Goal: Information Seeking & Learning: Find specific fact

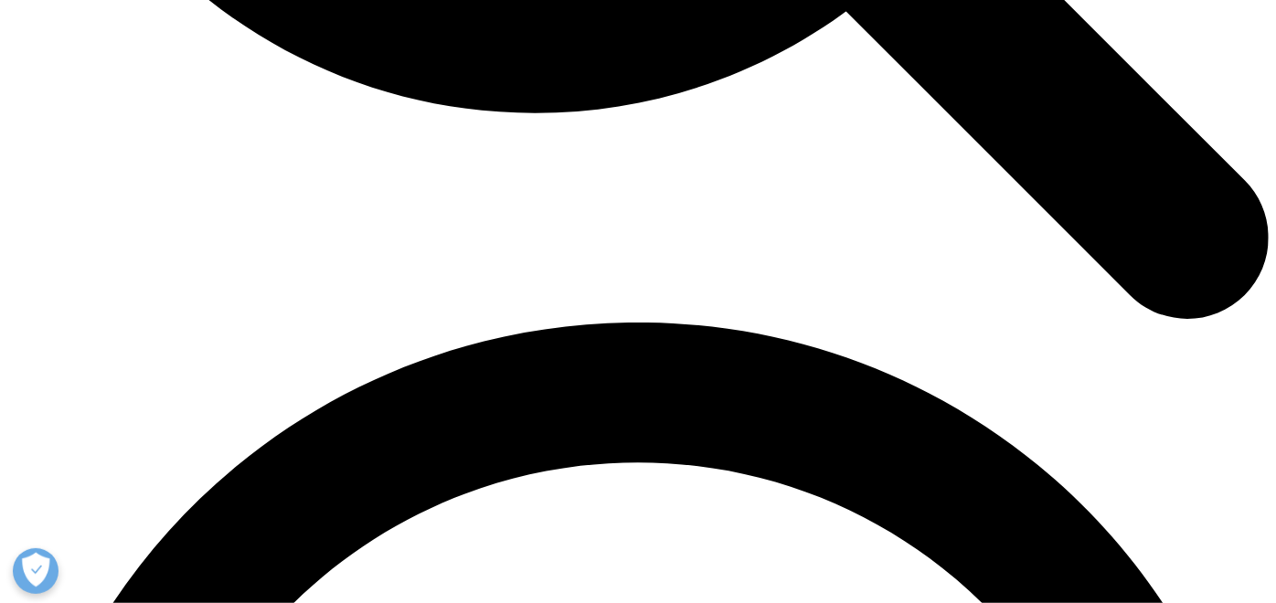
scroll to position [2437, 0]
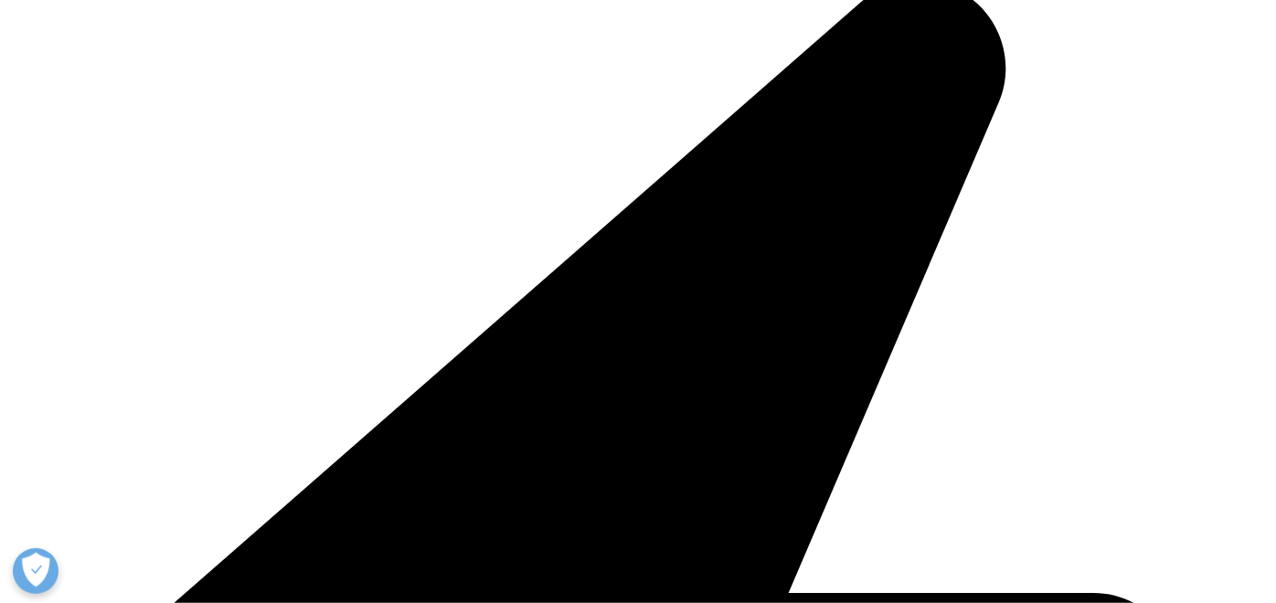
scroll to position [406, 0]
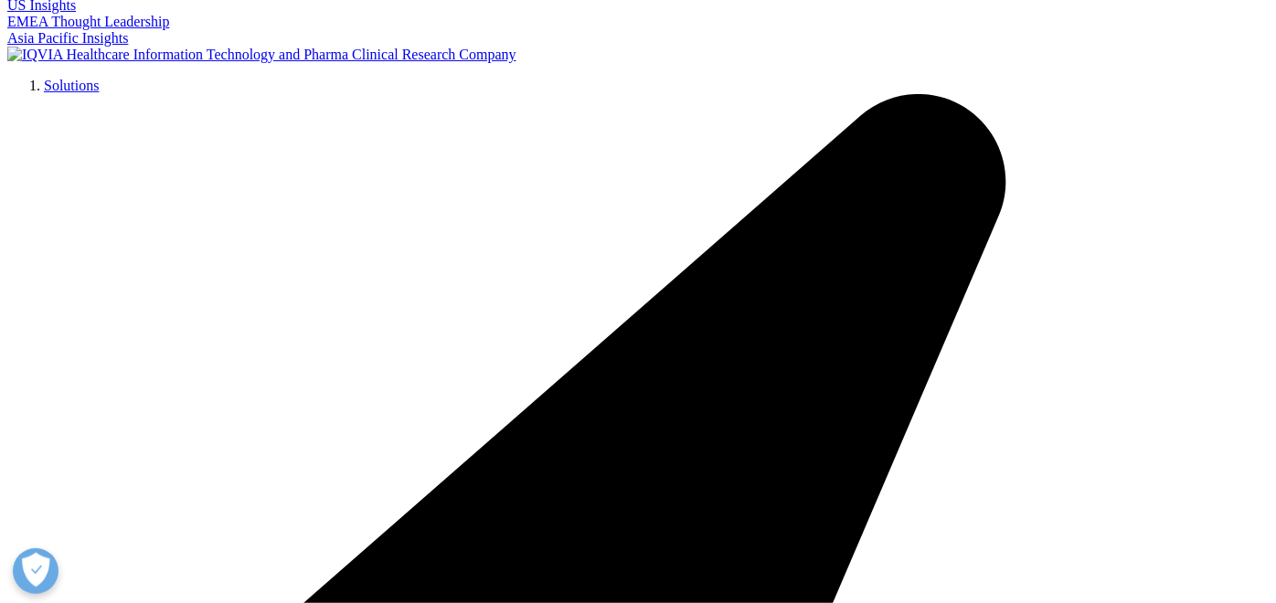
scroll to position [304, 0]
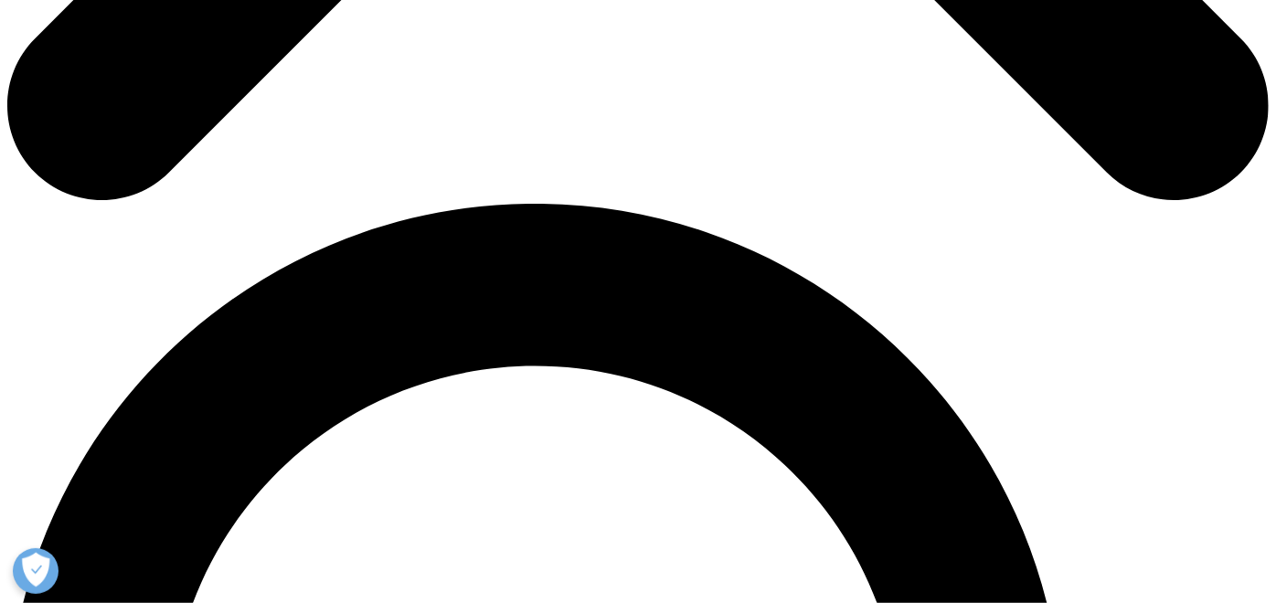
scroll to position [1117, 0]
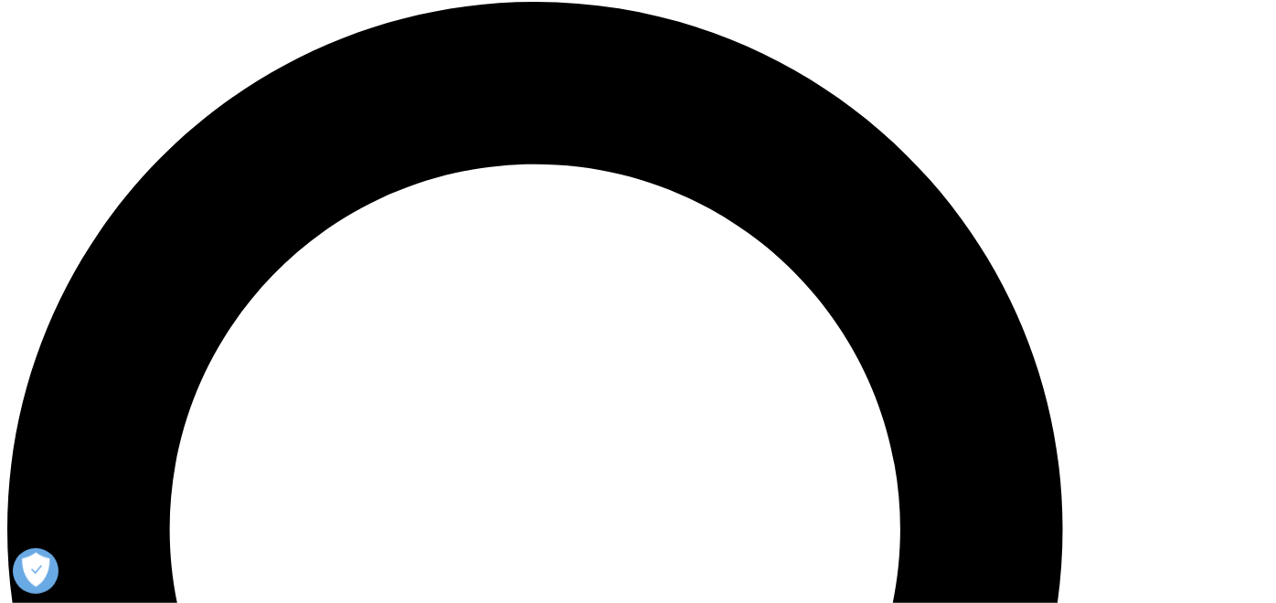
scroll to position [1320, 0]
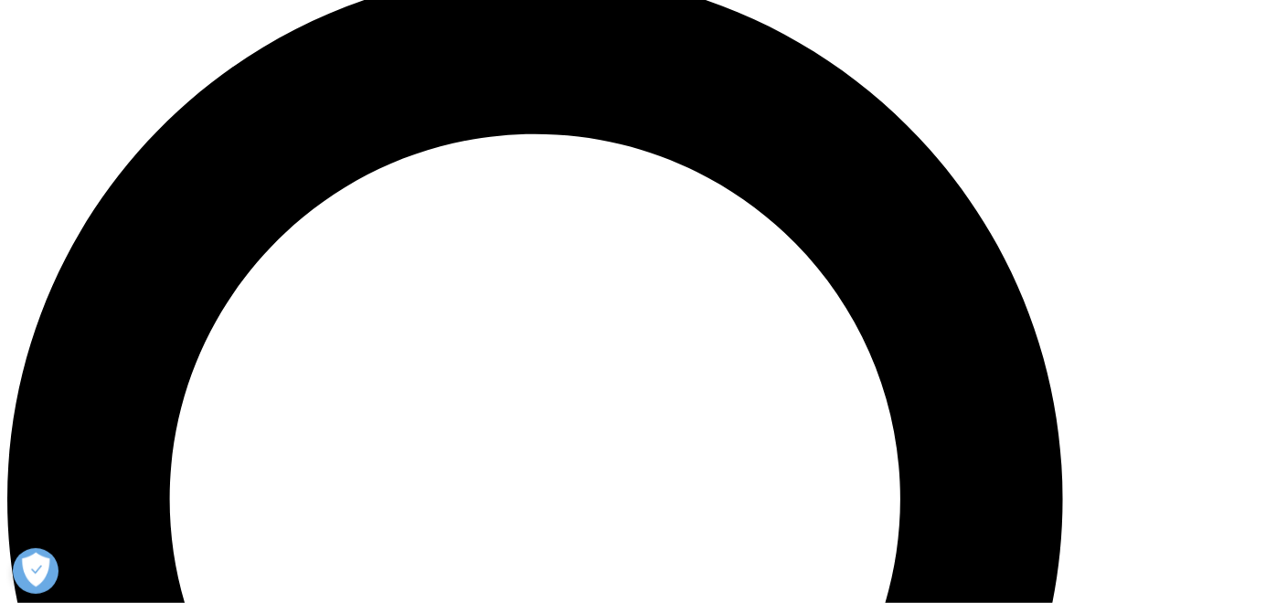
drag, startPoint x: 281, startPoint y: 107, endPoint x: 976, endPoint y: 536, distance: 816.9
drag, startPoint x: 964, startPoint y: 524, endPoint x: 265, endPoint y: 112, distance: 811.1
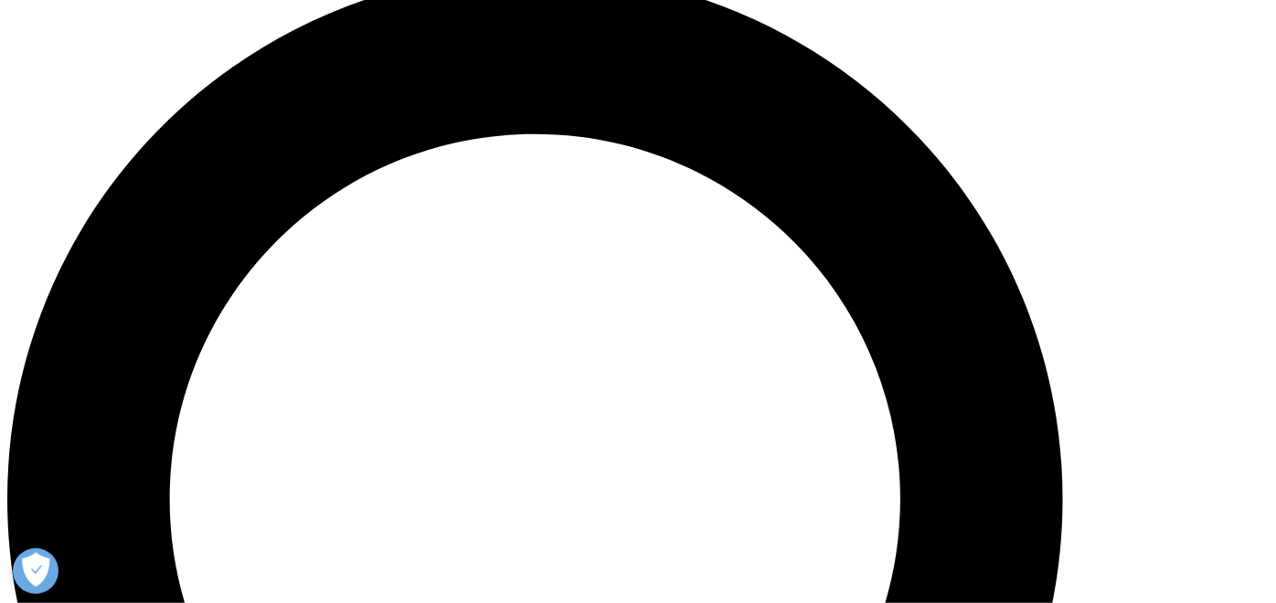
drag, startPoint x: 281, startPoint y: 107, endPoint x: 964, endPoint y: 527, distance: 801.7
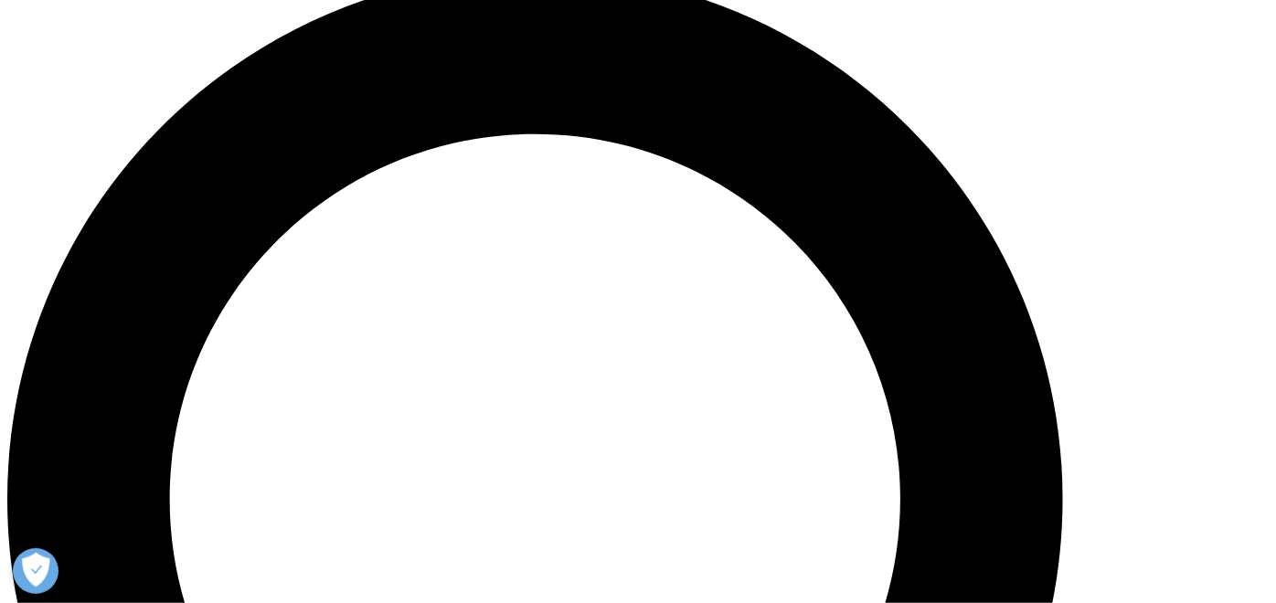
drag, startPoint x: 960, startPoint y: 529, endPoint x: 363, endPoint y: 188, distance: 688.1
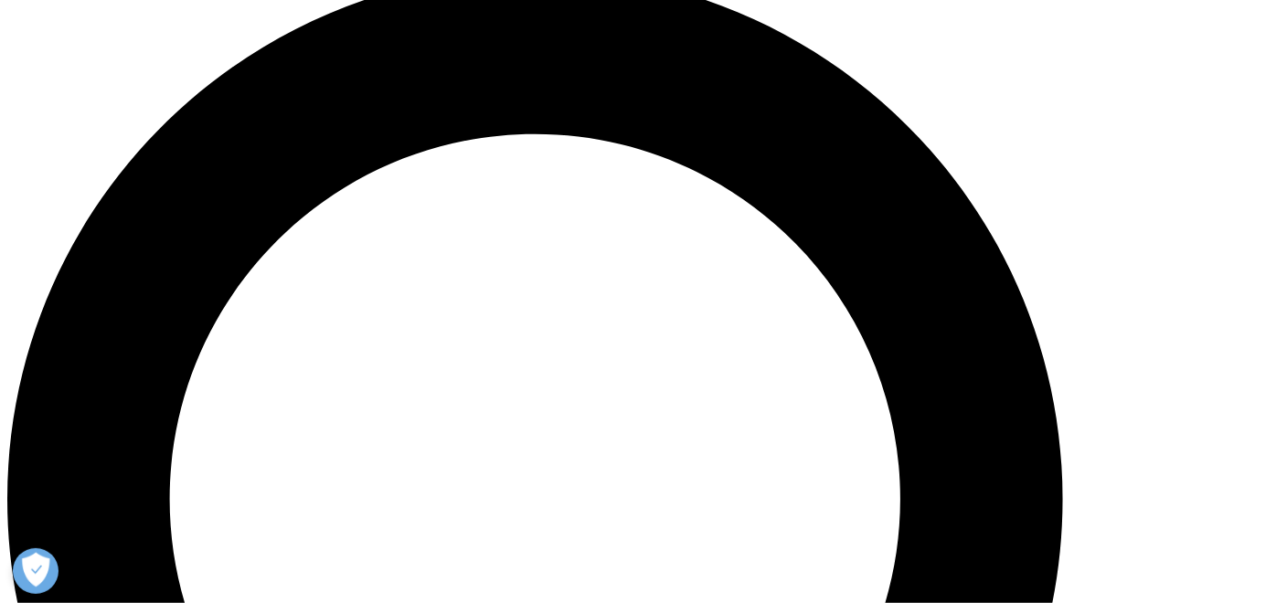
drag, startPoint x: 363, startPoint y: 188, endPoint x: 312, endPoint y: 129, distance: 78.4
drag, startPoint x: 312, startPoint y: 129, endPoint x: 292, endPoint y: 101, distance: 34.0
drag, startPoint x: 292, startPoint y: 101, endPoint x: 281, endPoint y: 100, distance: 10.2
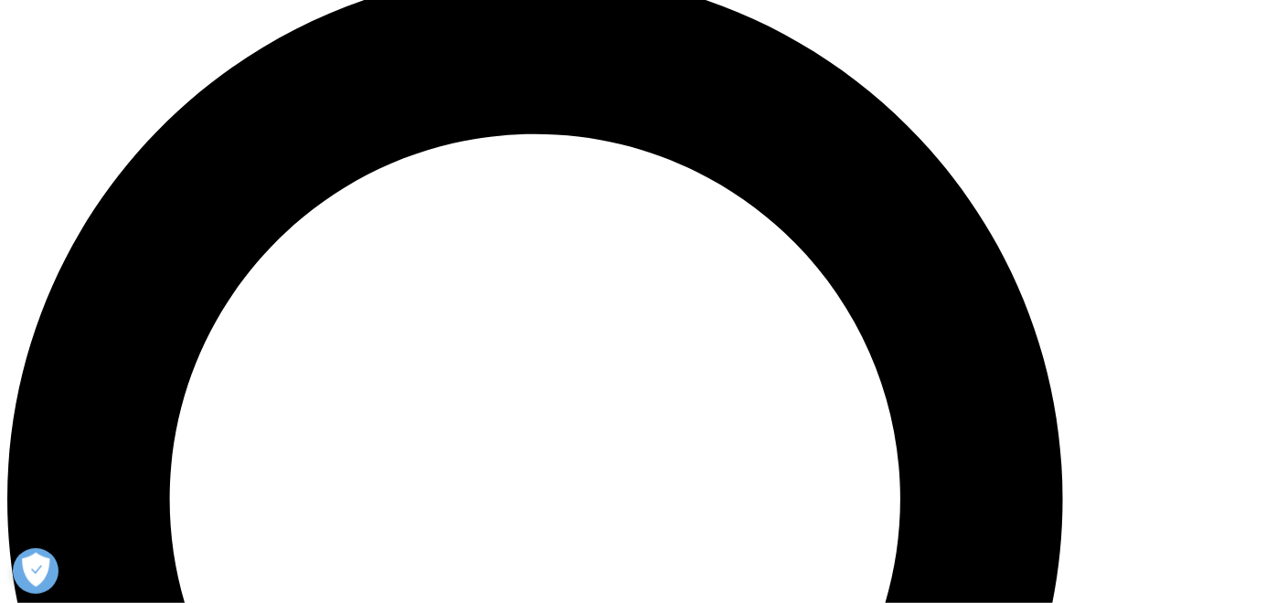
drag, startPoint x: 281, startPoint y: 102, endPoint x: 978, endPoint y: 532, distance: 818.2
drag, startPoint x: 978, startPoint y: 532, endPoint x: 814, endPoint y: 293, distance: 289.2
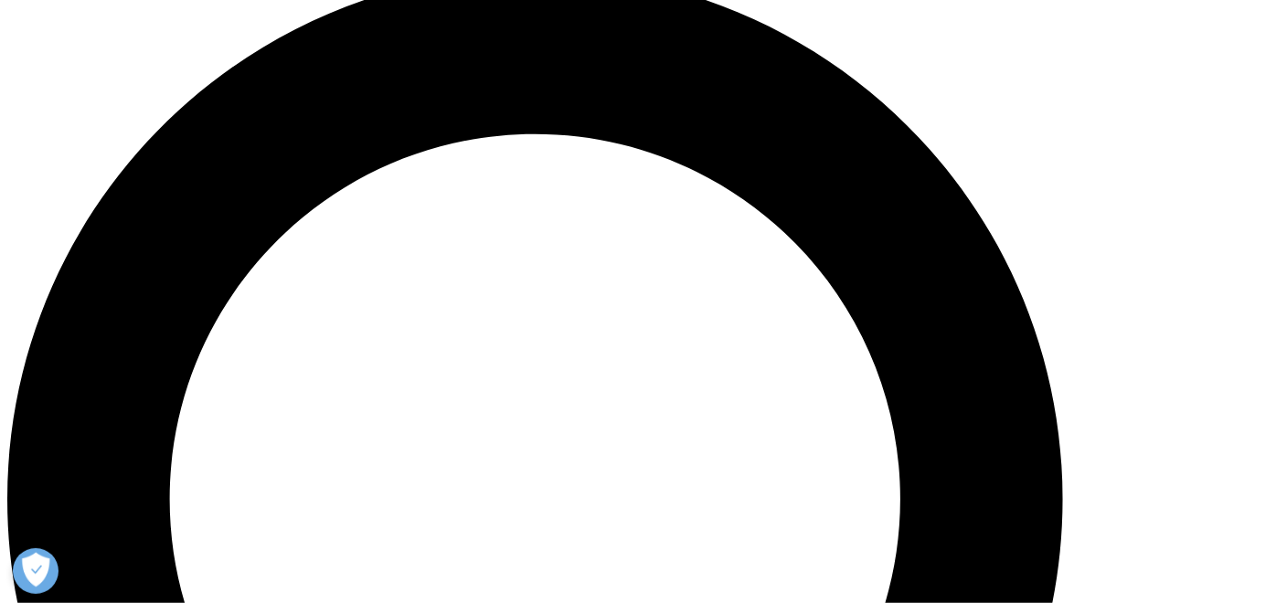
drag, startPoint x: 282, startPoint y: 97, endPoint x: 1000, endPoint y: 530, distance: 838.0
drag, startPoint x: 999, startPoint y: 531, endPoint x: 982, endPoint y: 531, distance: 17.4
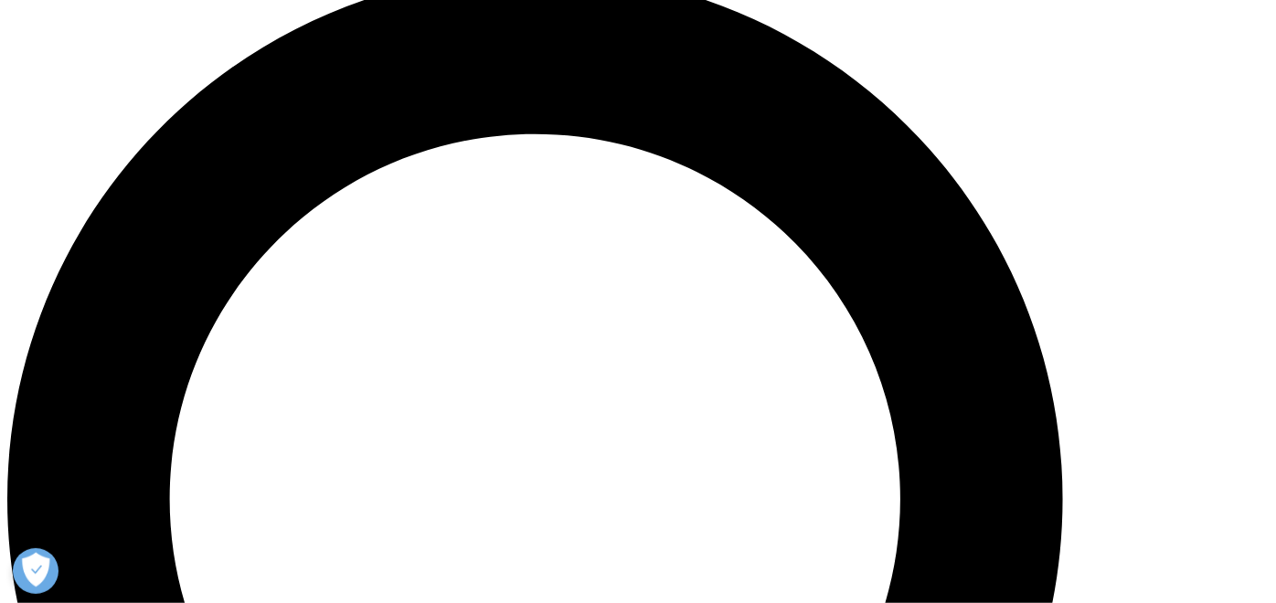
drag, startPoint x: 958, startPoint y: 524, endPoint x: 317, endPoint y: 93, distance: 771.8
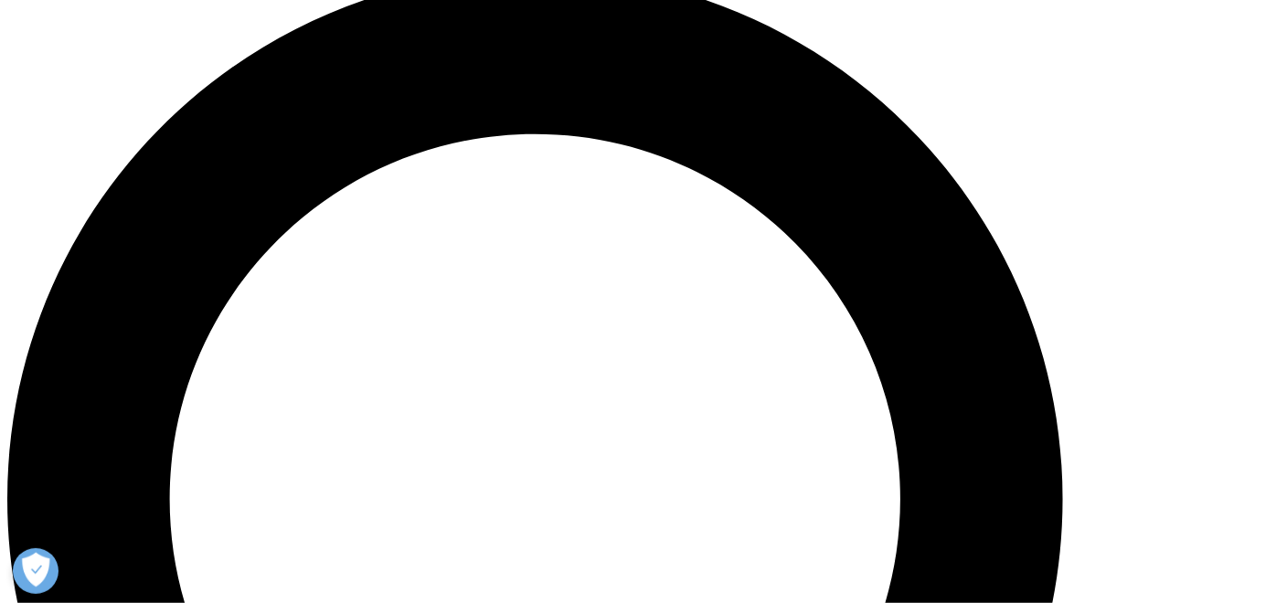
drag, startPoint x: 317, startPoint y: 93, endPoint x: 277, endPoint y: 110, distance: 43.4
drag, startPoint x: 289, startPoint y: 108, endPoint x: 971, endPoint y: 527, distance: 801.2
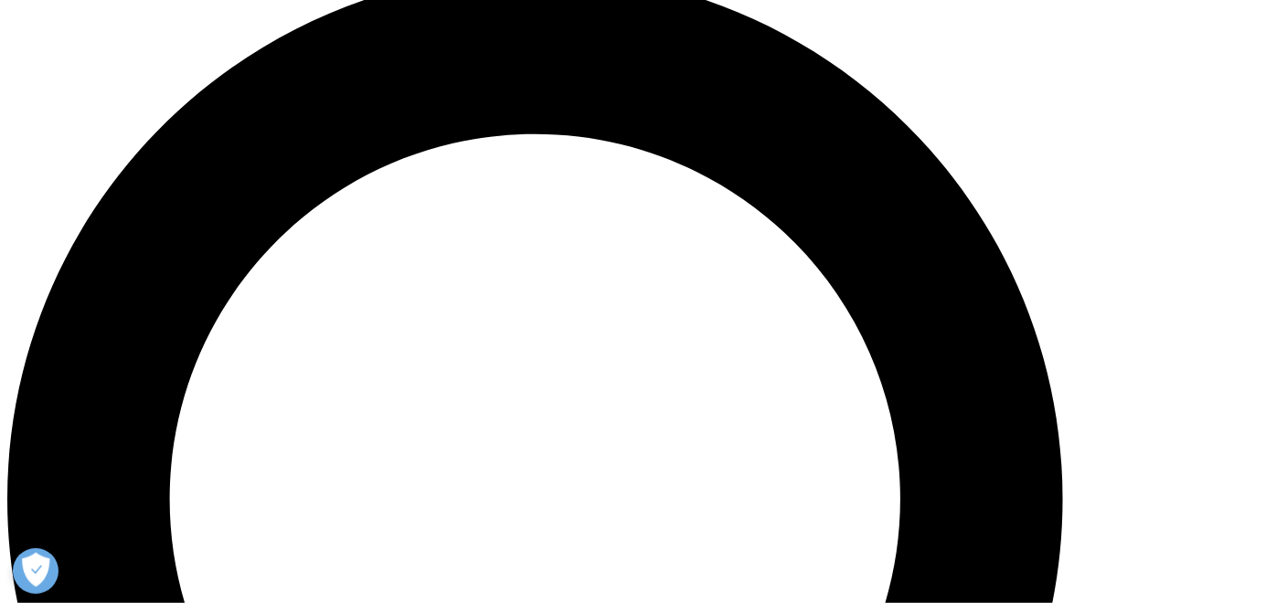
drag, startPoint x: 957, startPoint y: 525, endPoint x: 305, endPoint y: 101, distance: 777.4
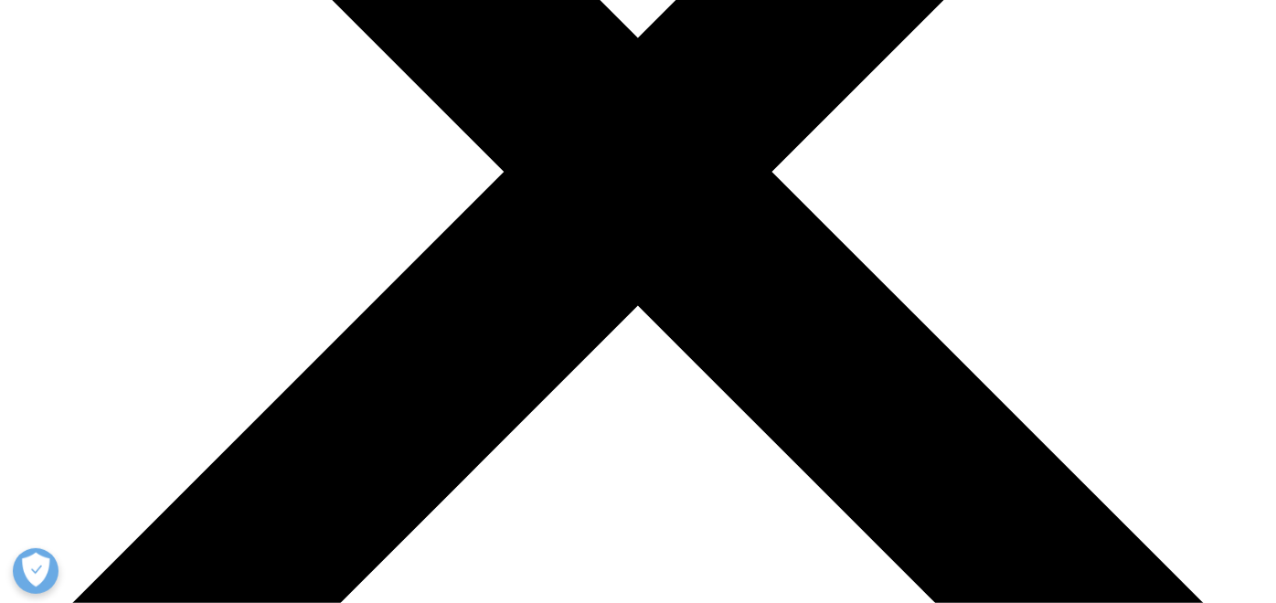
scroll to position [609, 0]
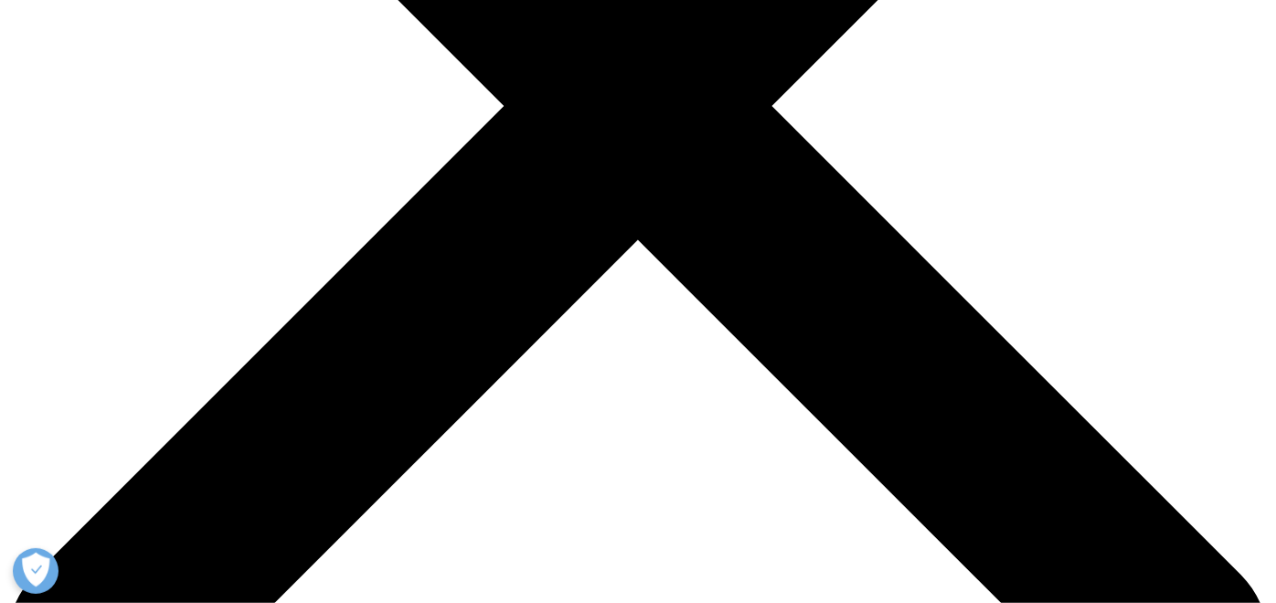
scroll to position [507, 0]
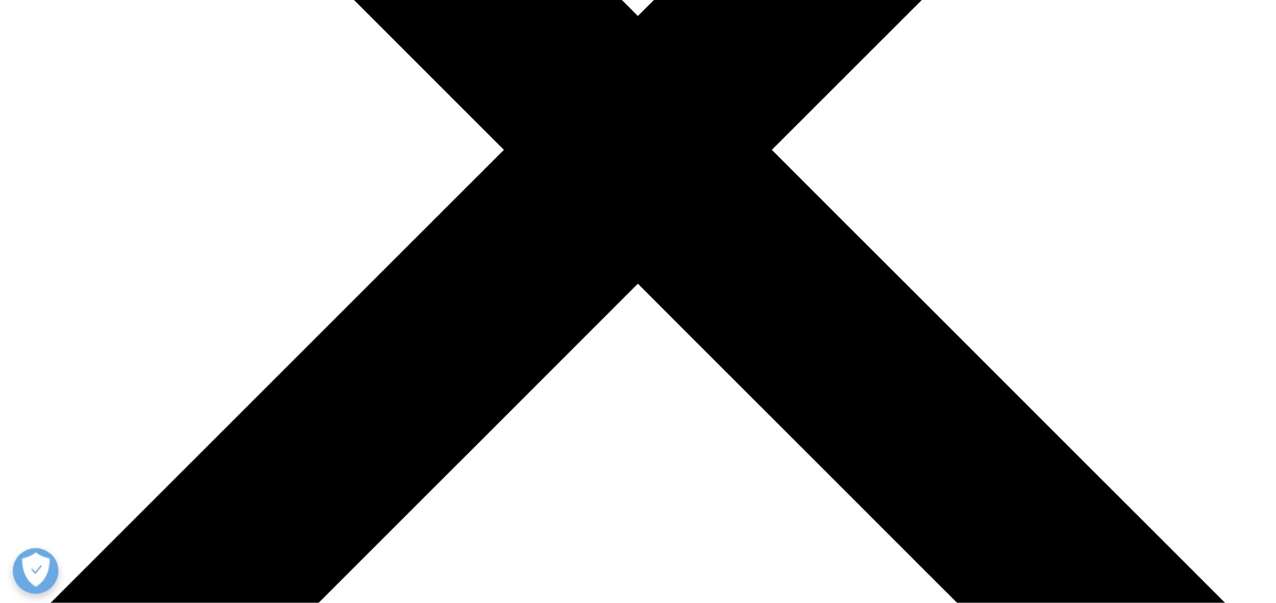
drag, startPoint x: 282, startPoint y: 101, endPoint x: 905, endPoint y: 326, distance: 661.7
drag, startPoint x: 897, startPoint y: 315, endPoint x: 256, endPoint y: 101, distance: 676.2
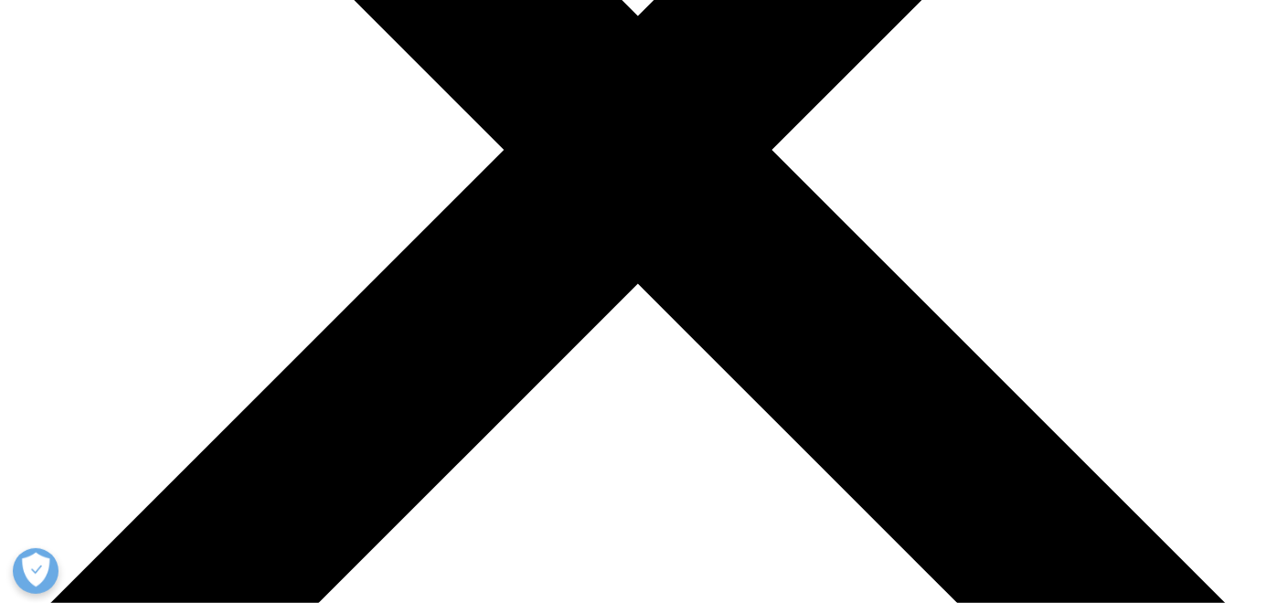
drag, startPoint x: 256, startPoint y: 101, endPoint x: 472, endPoint y: 230, distance: 252.0
drag, startPoint x: 276, startPoint y: 104, endPoint x: 908, endPoint y: 324, distance: 669.4
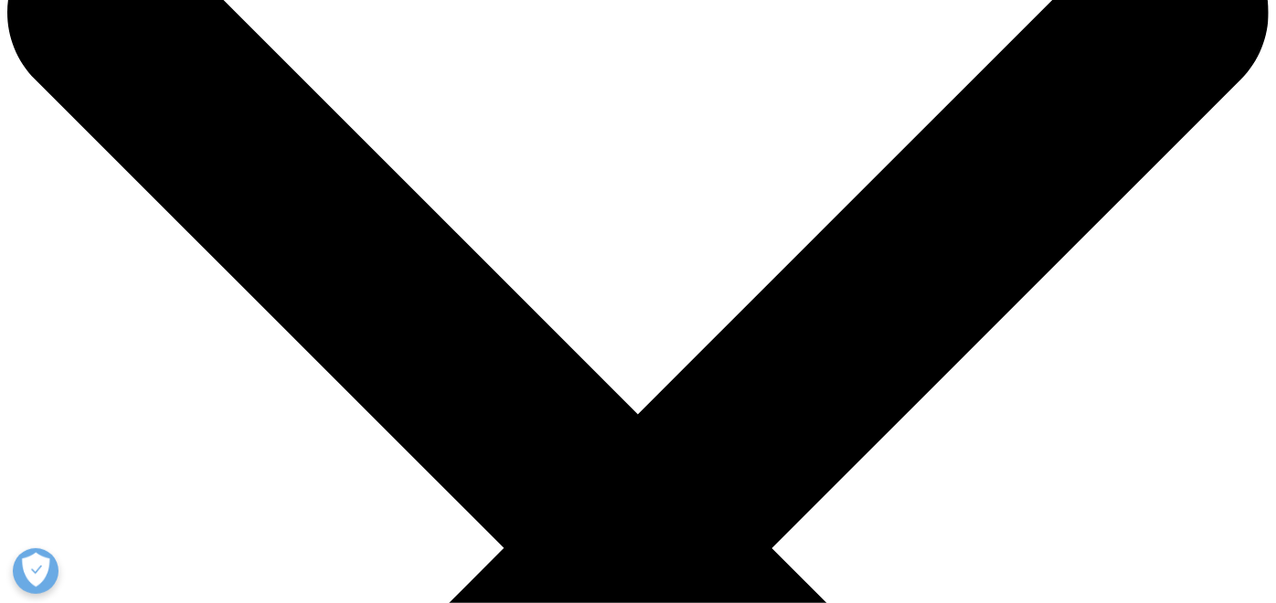
scroll to position [0, 0]
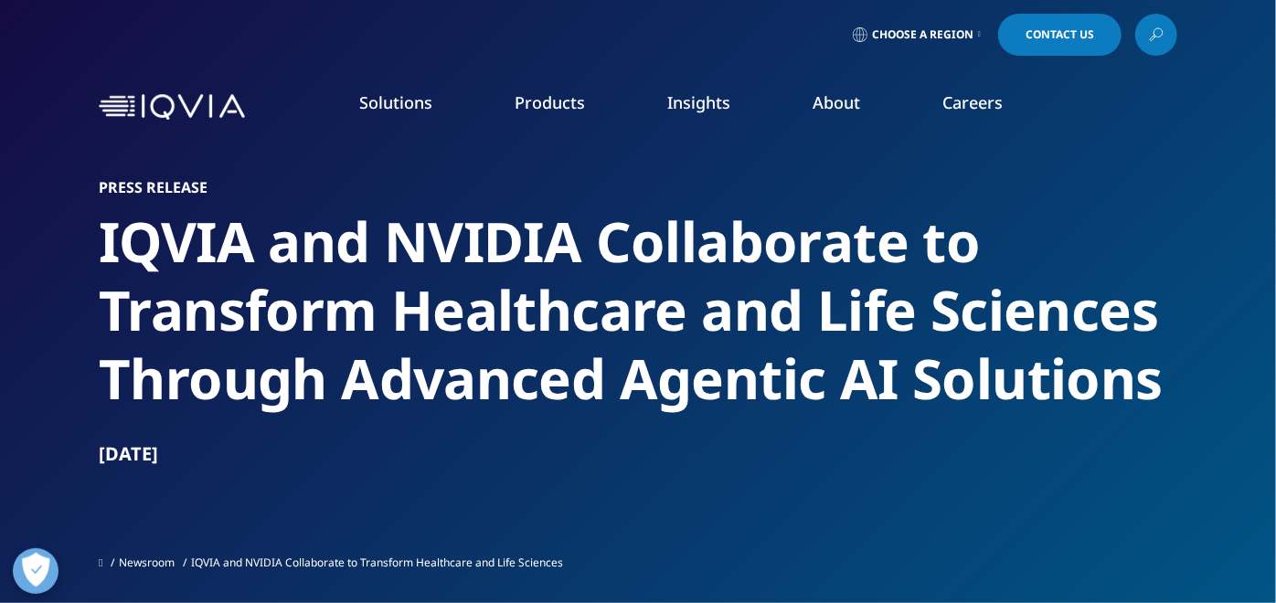
click at [212, 122] on div "Solutions quick find a capability Clear Search Loading SOLUTIONS Research & Dev…" at bounding box center [638, 107] width 1078 height 86
click at [207, 112] on img at bounding box center [172, 107] width 146 height 27
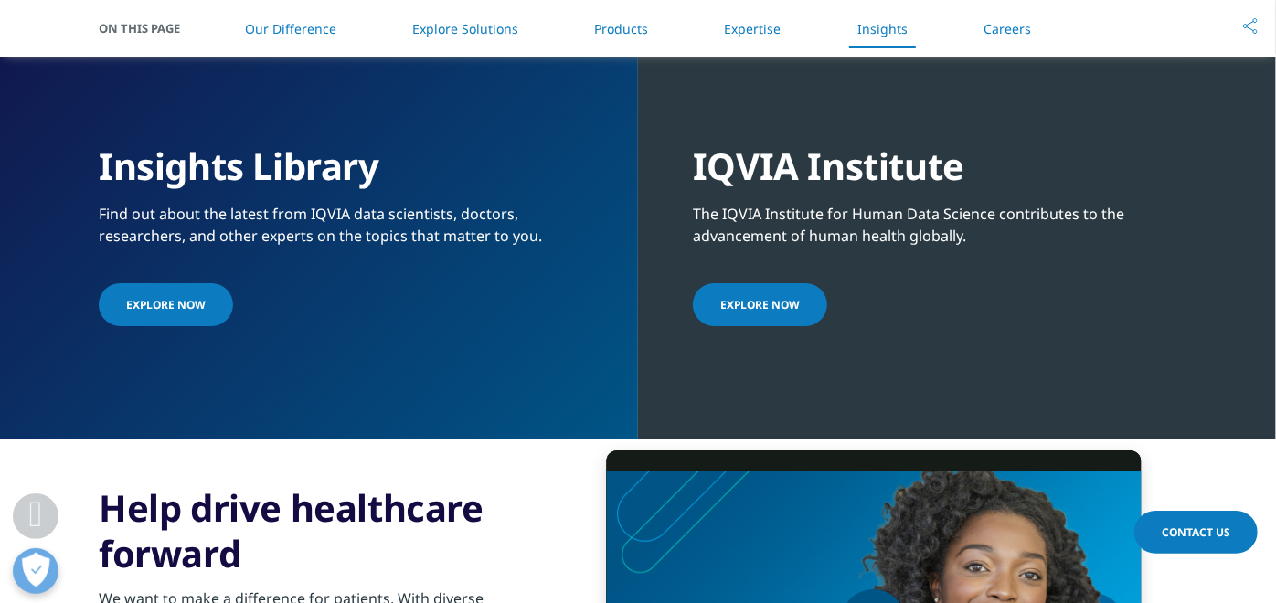
scroll to position [4003, 0]
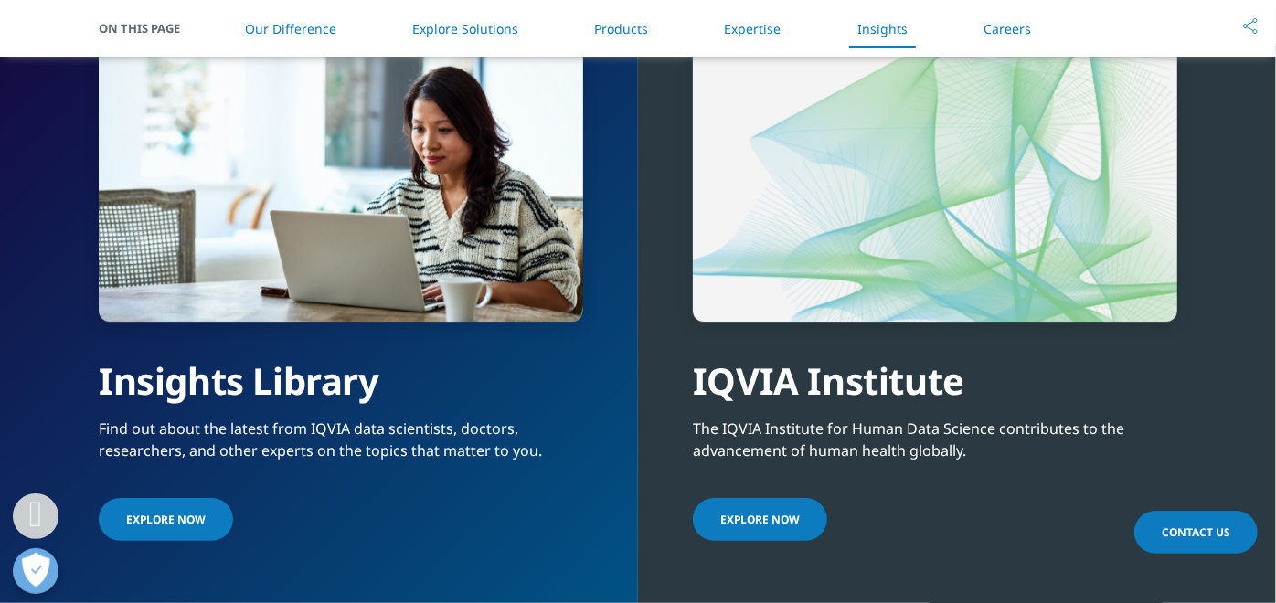
click at [768, 514] on span "Explore Now" at bounding box center [760, 520] width 80 height 16
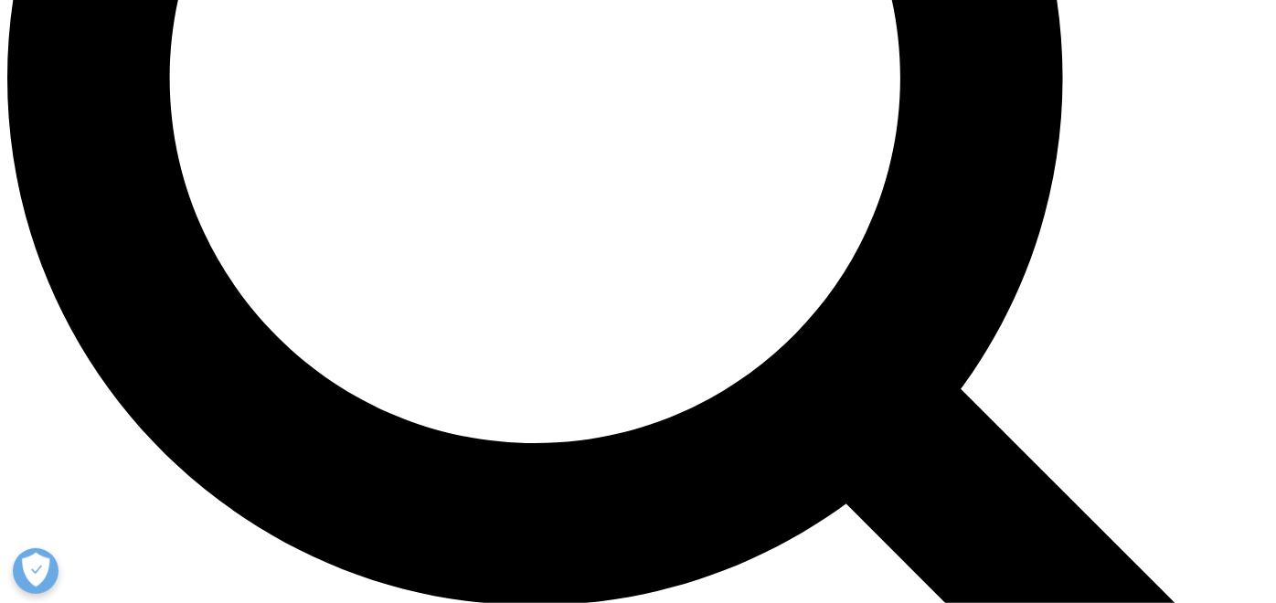
scroll to position [1828, 0]
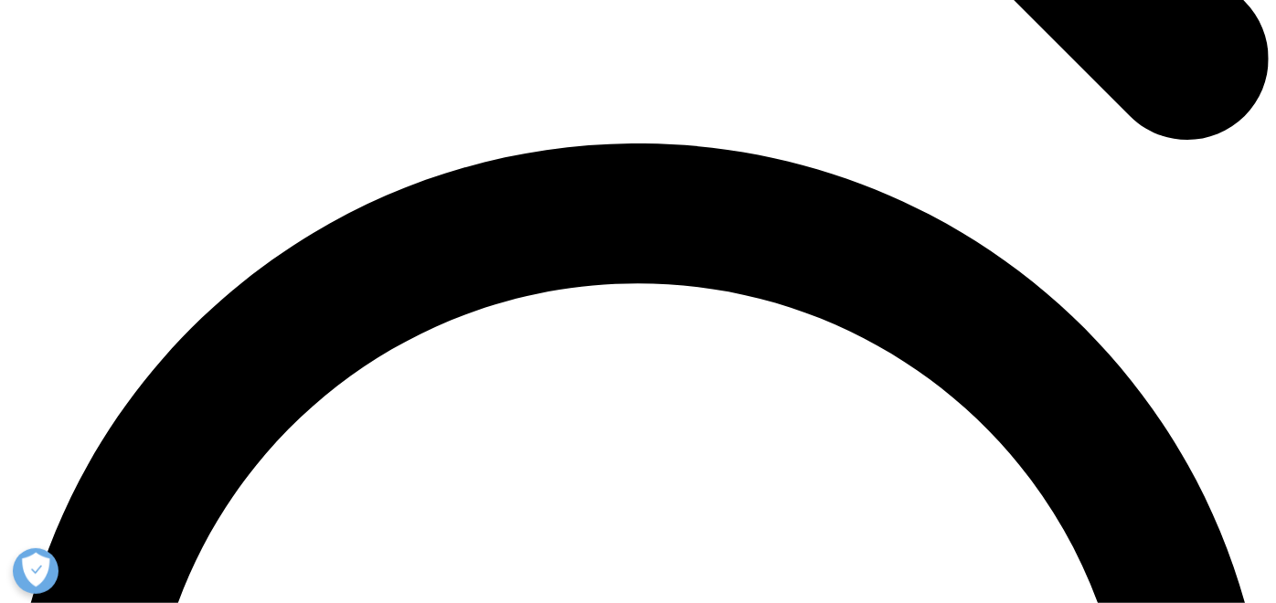
scroll to position [2538, 0]
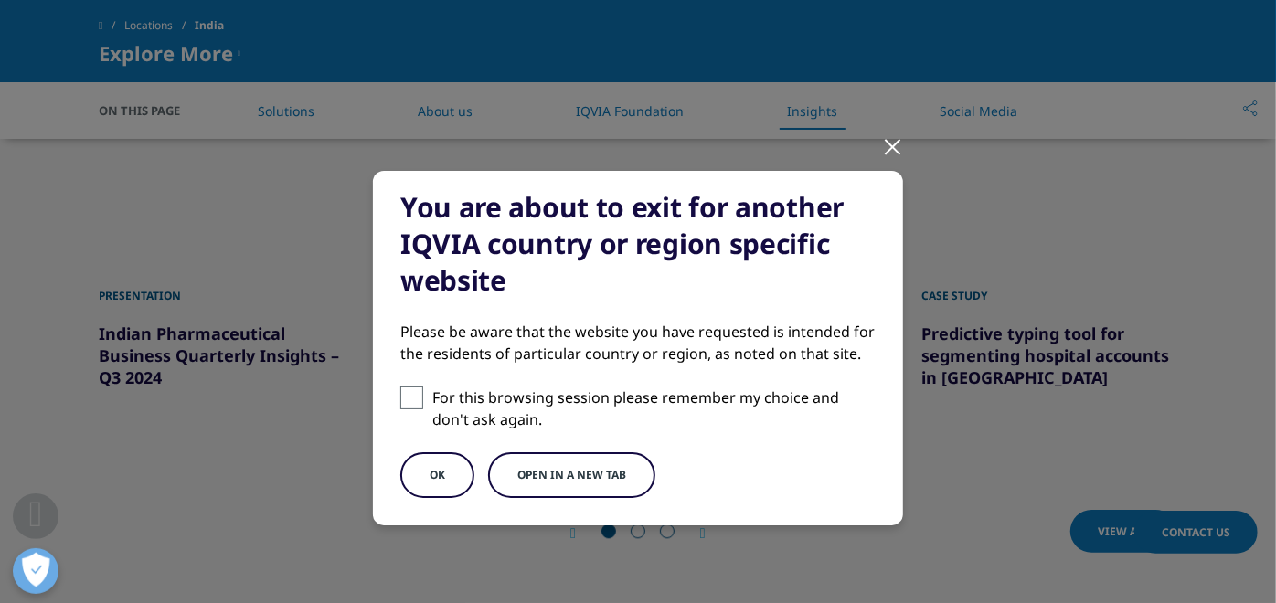
click at [553, 472] on button "Open in a new tab" at bounding box center [571, 475] width 167 height 46
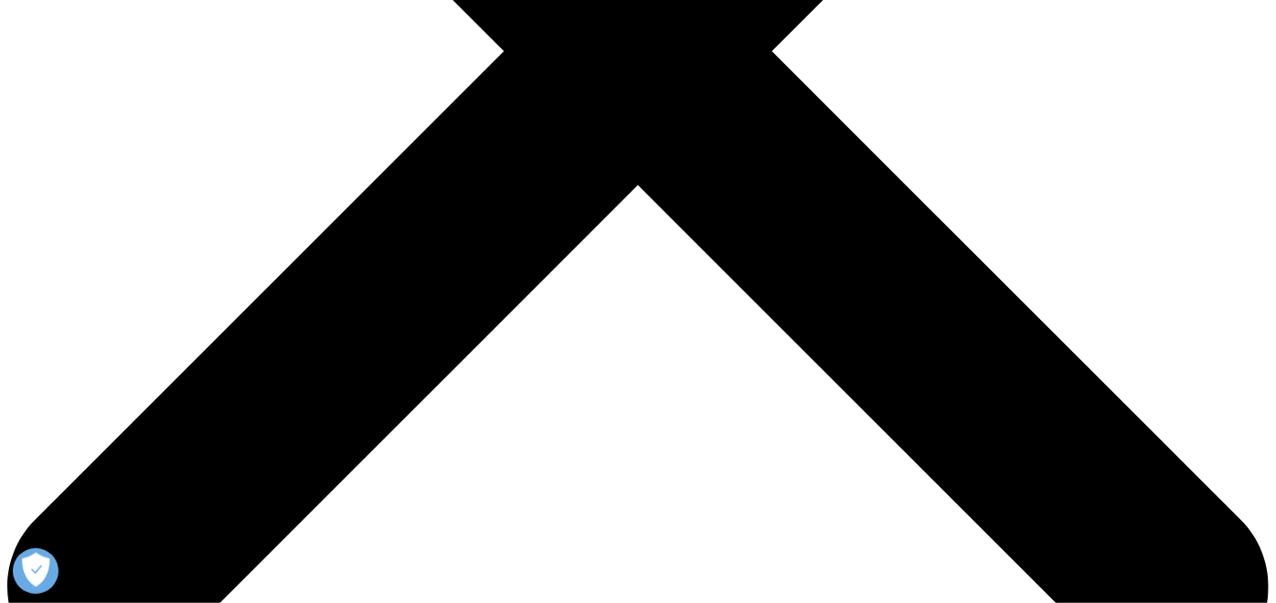
scroll to position [101, 0]
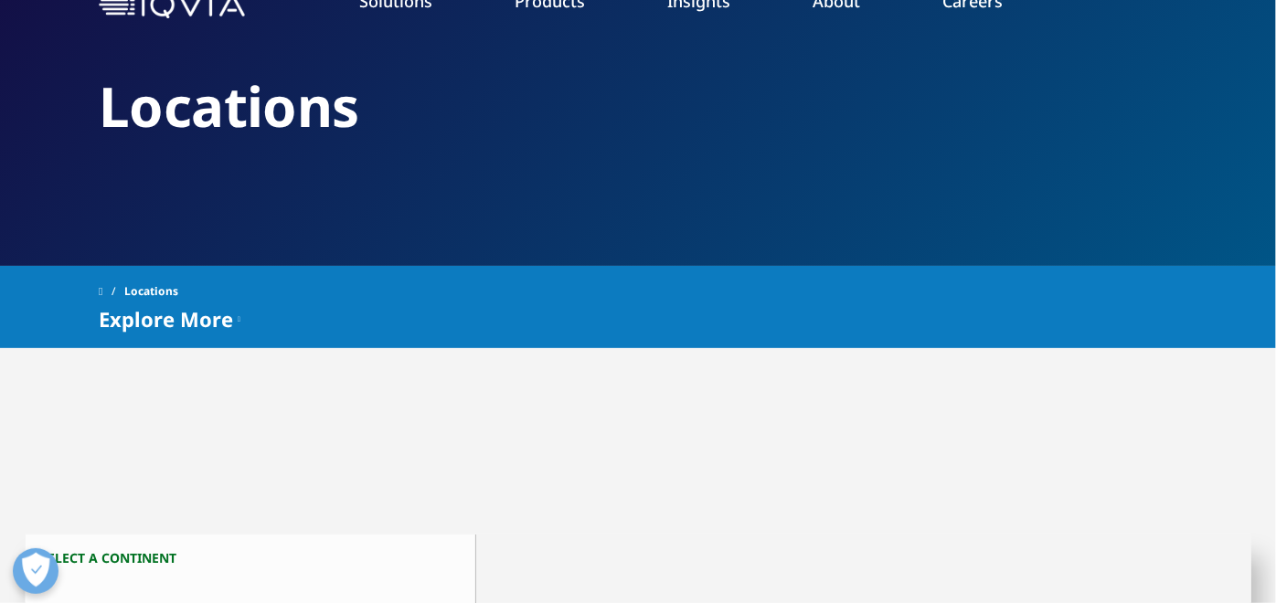
click at [111, 287] on link at bounding box center [112, 291] width 26 height 33
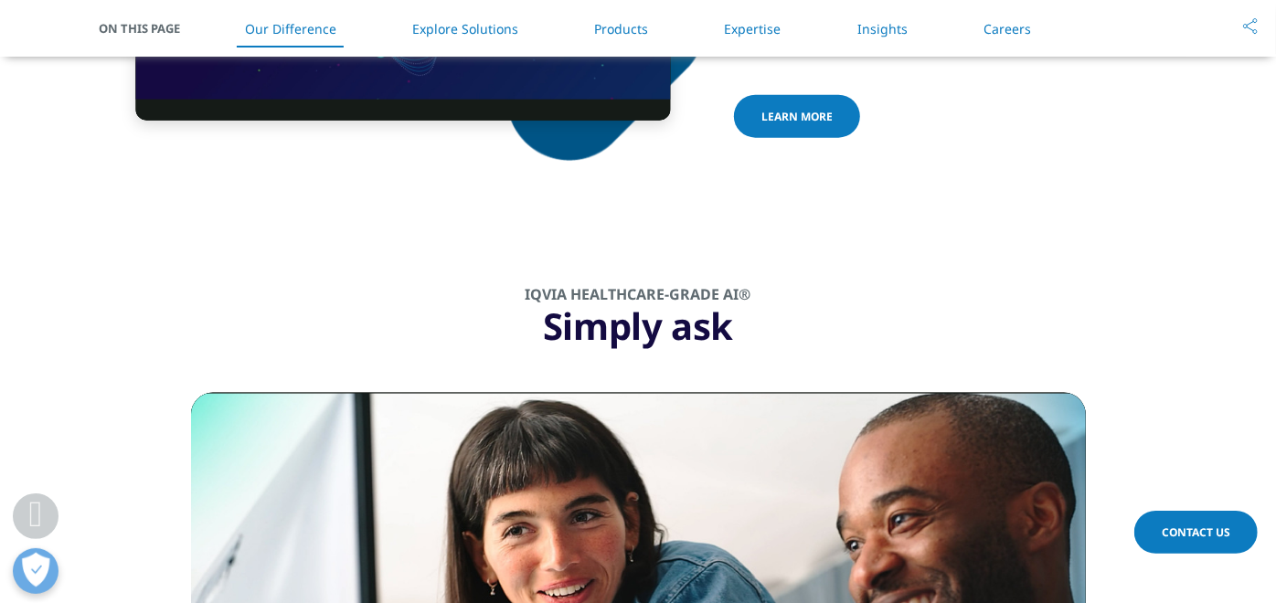
scroll to position [989, 0]
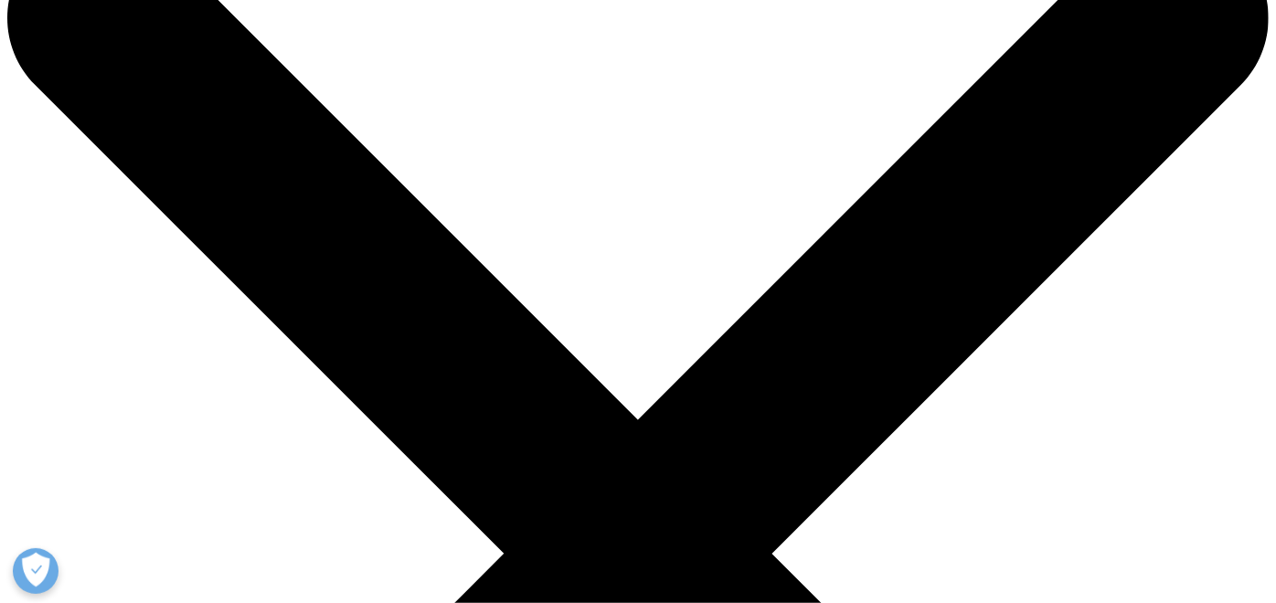
scroll to position [101, 0]
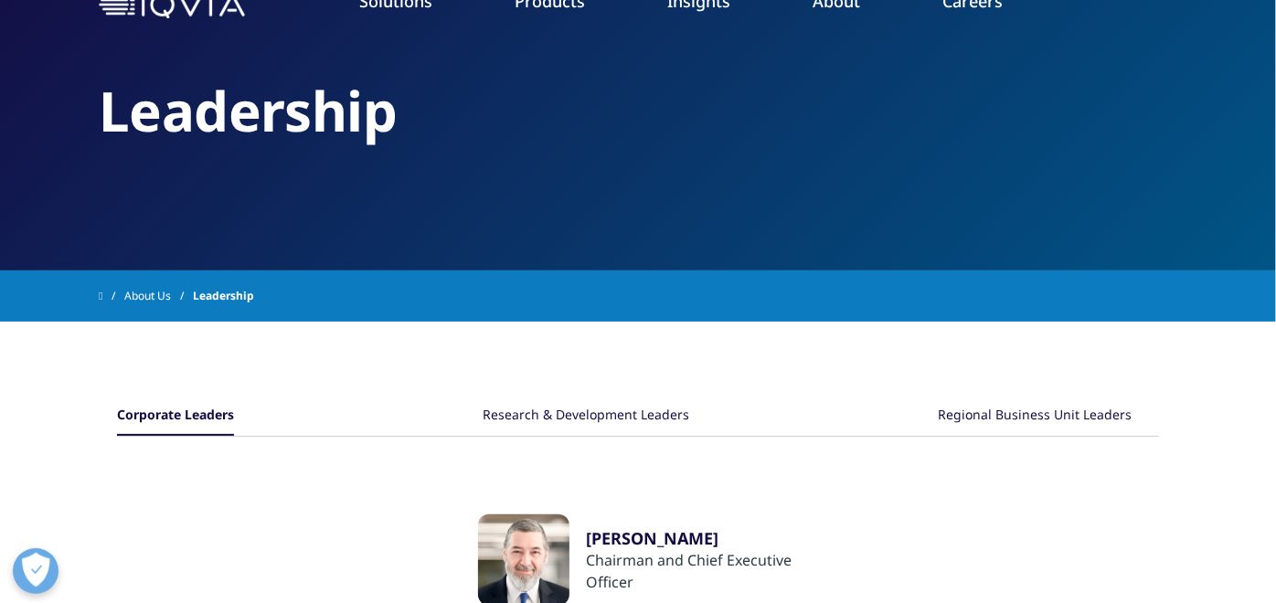
click at [537, 418] on div "Research & Development Leaders" at bounding box center [586, 416] width 207 height 39
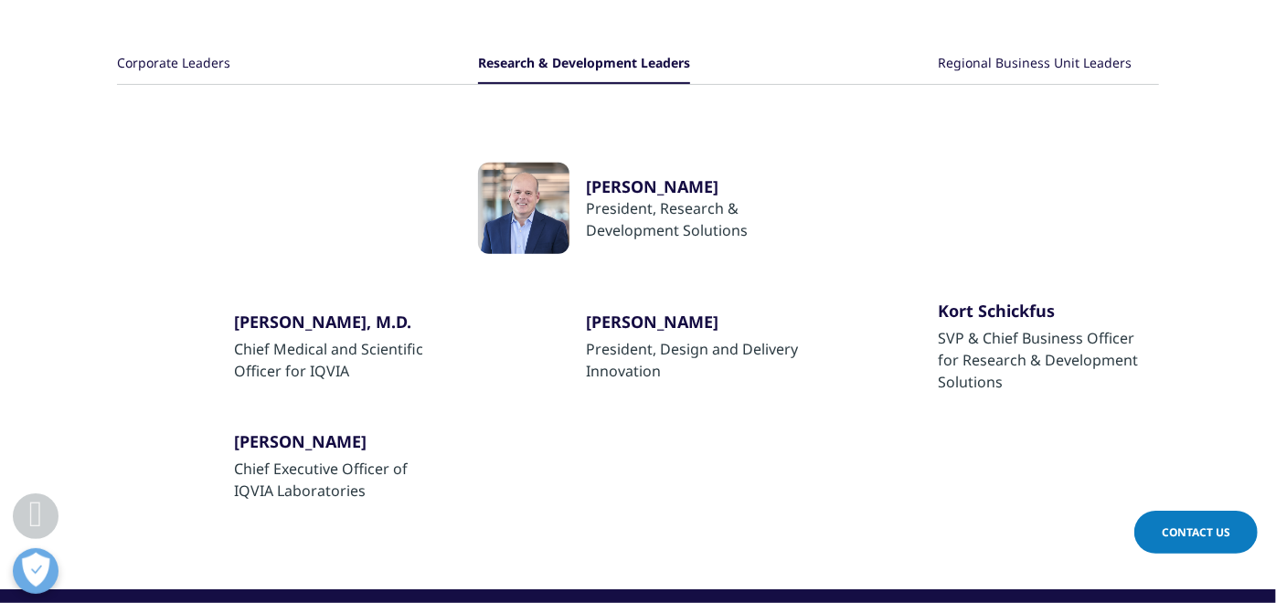
scroll to position [304, 0]
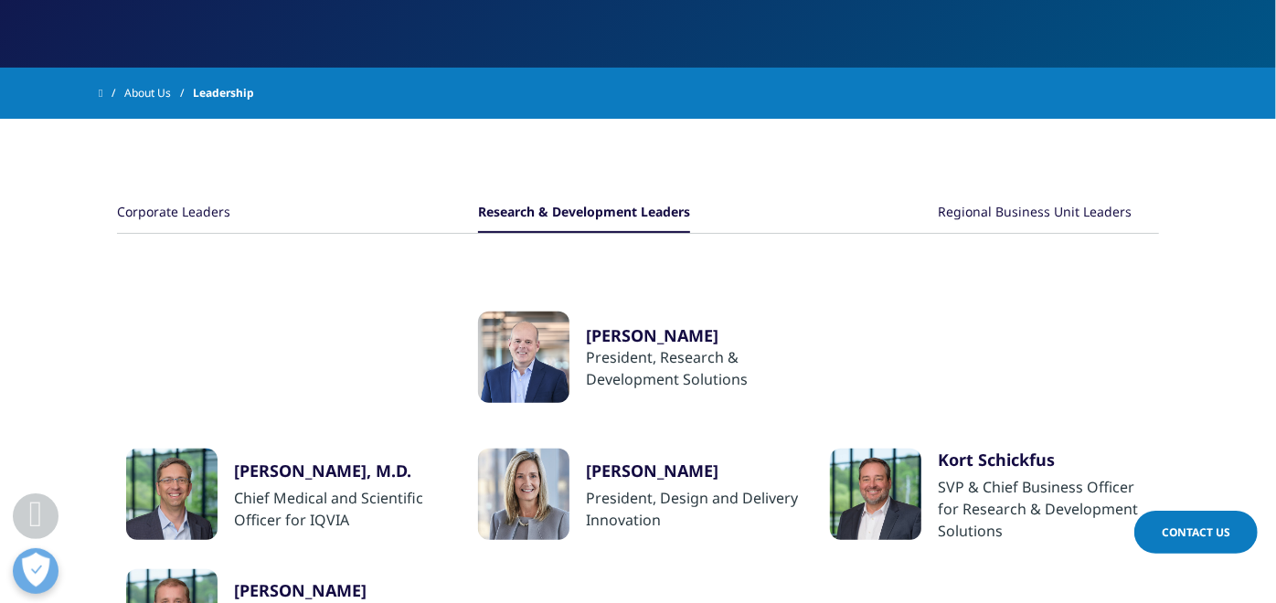
click at [1020, 202] on div "Regional Business Unit Leaders" at bounding box center [1035, 213] width 194 height 39
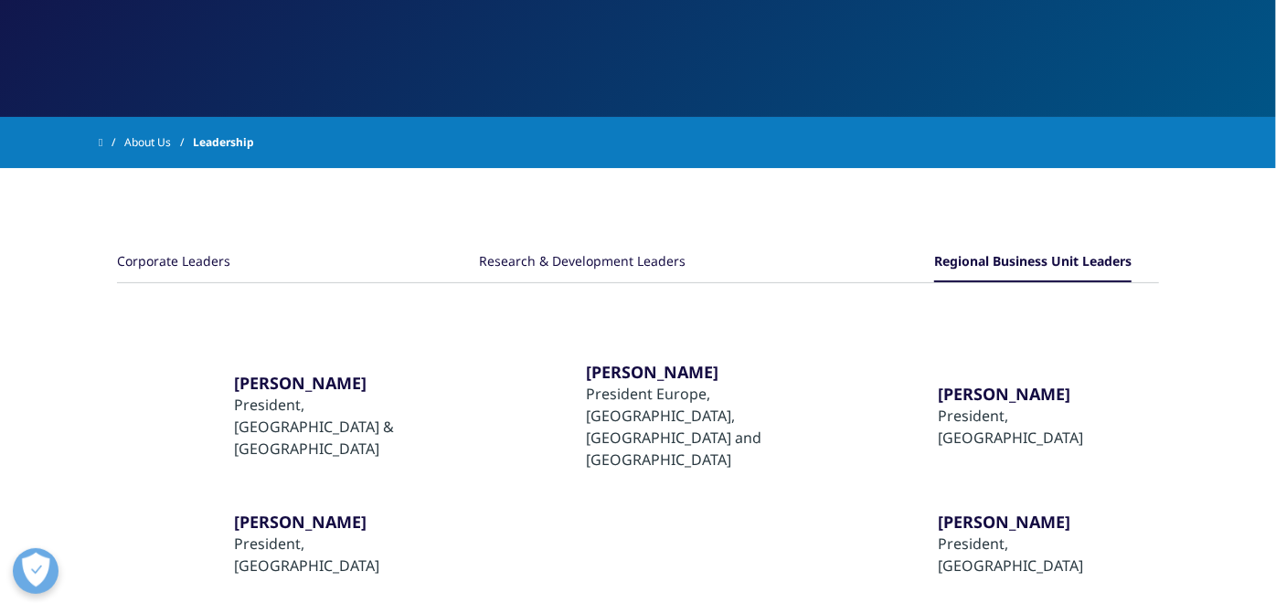
scroll to position [0, 0]
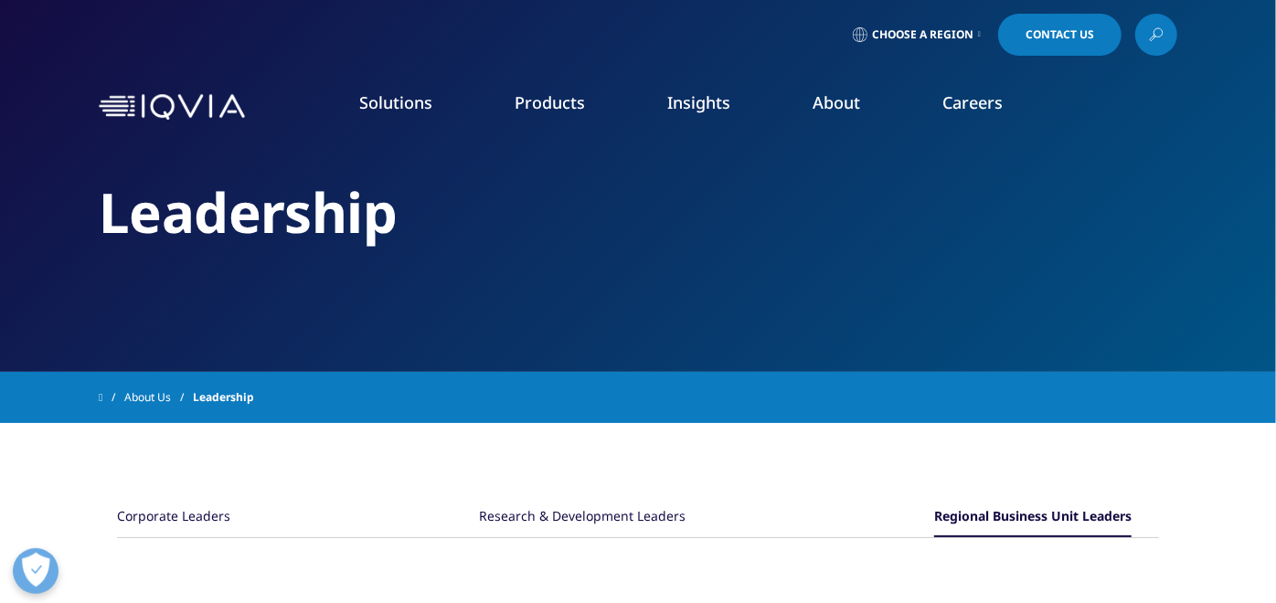
click at [399, 243] on link "Our Story" at bounding box center [496, 246] width 313 height 20
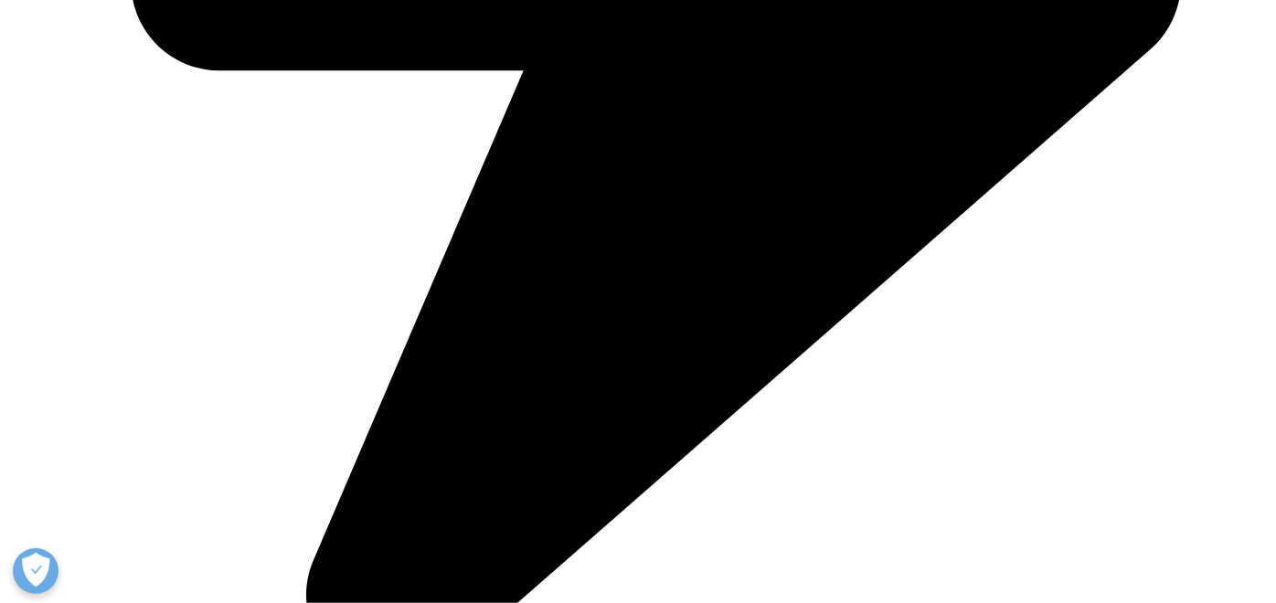
scroll to position [1218, 0]
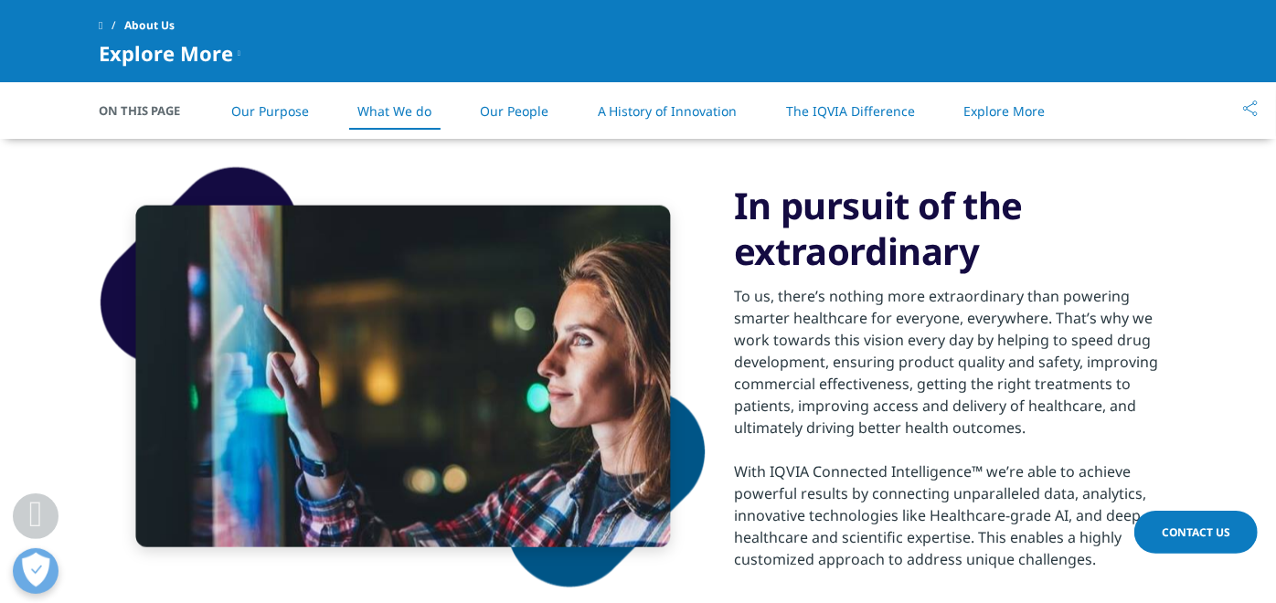
click at [513, 102] on link "Our People" at bounding box center [514, 110] width 69 height 17
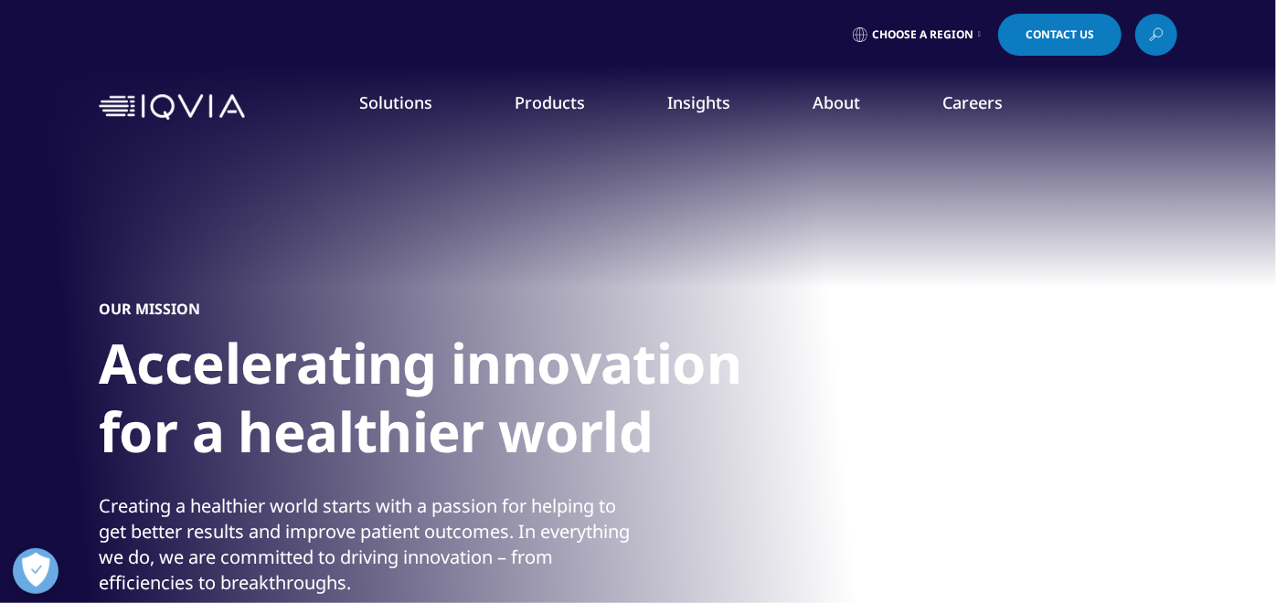
click at [1162, 34] on icon at bounding box center [1157, 32] width 8 height 8
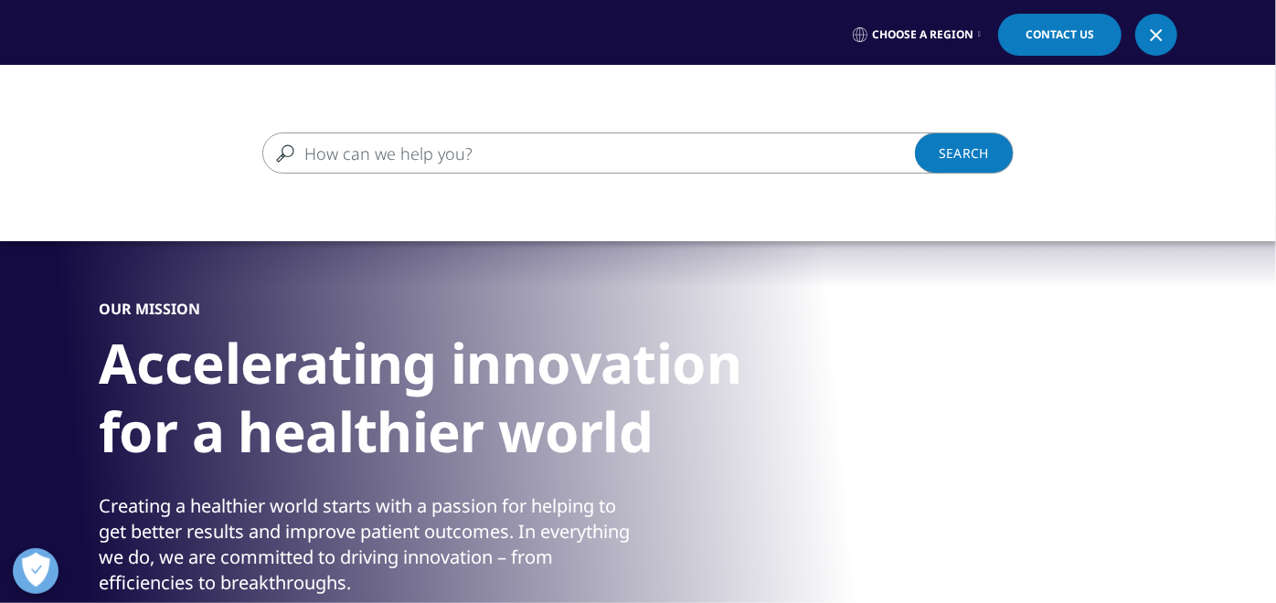
click at [705, 143] on input "Search" at bounding box center [611, 153] width 698 height 41
click at [522, 133] on input "total employess" at bounding box center [611, 153] width 698 height 41
type input "total employe"
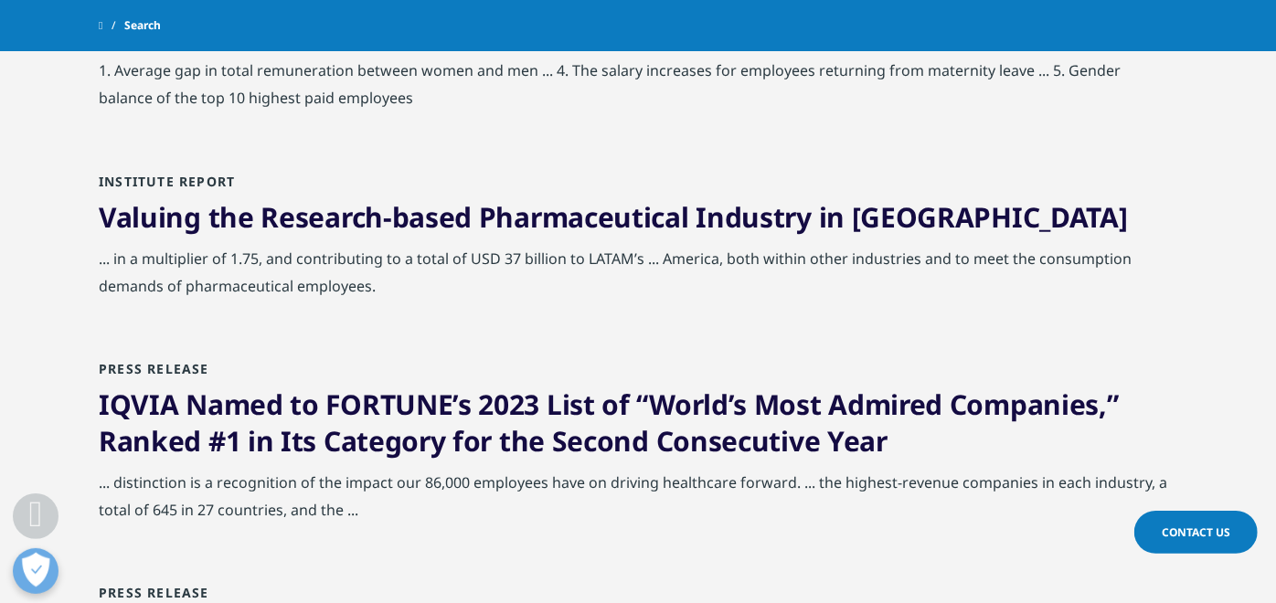
scroll to position [1015, 0]
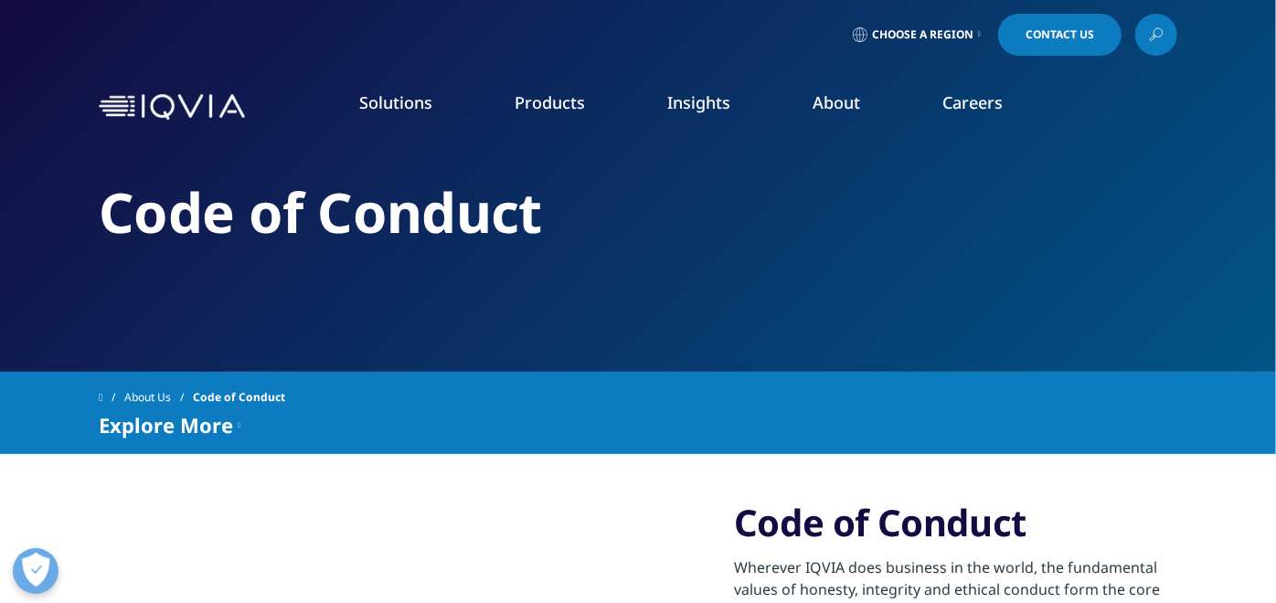
click at [211, 107] on img at bounding box center [172, 107] width 146 height 27
